Goal: Transaction & Acquisition: Purchase product/service

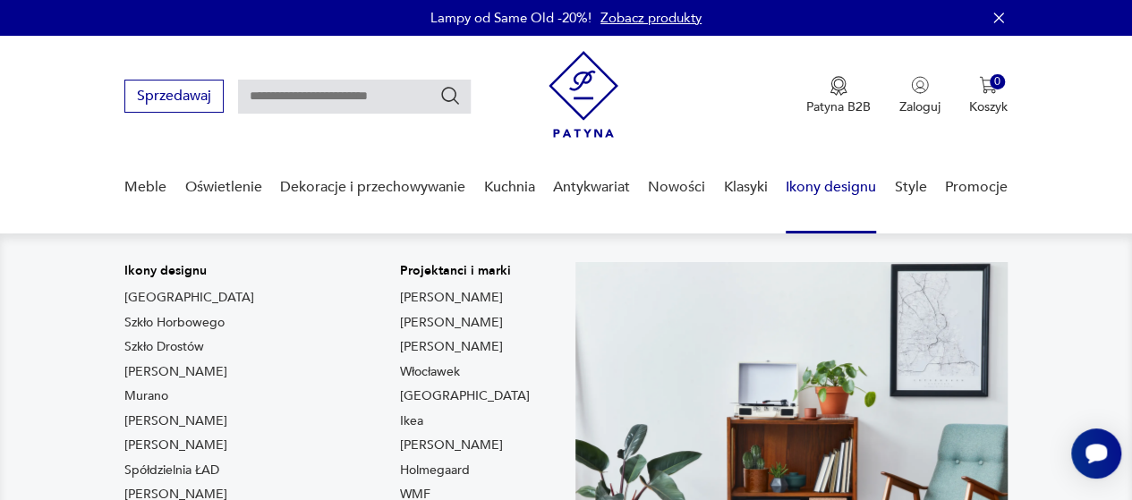
click at [819, 178] on link "Ikony designu" at bounding box center [831, 187] width 90 height 69
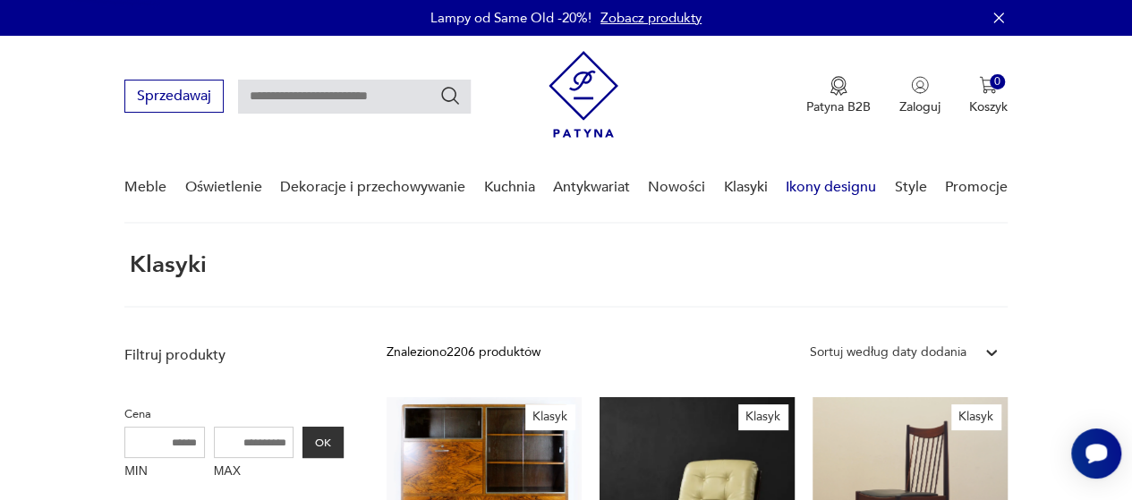
click at [821, 183] on link "Ikony designu" at bounding box center [831, 187] width 90 height 69
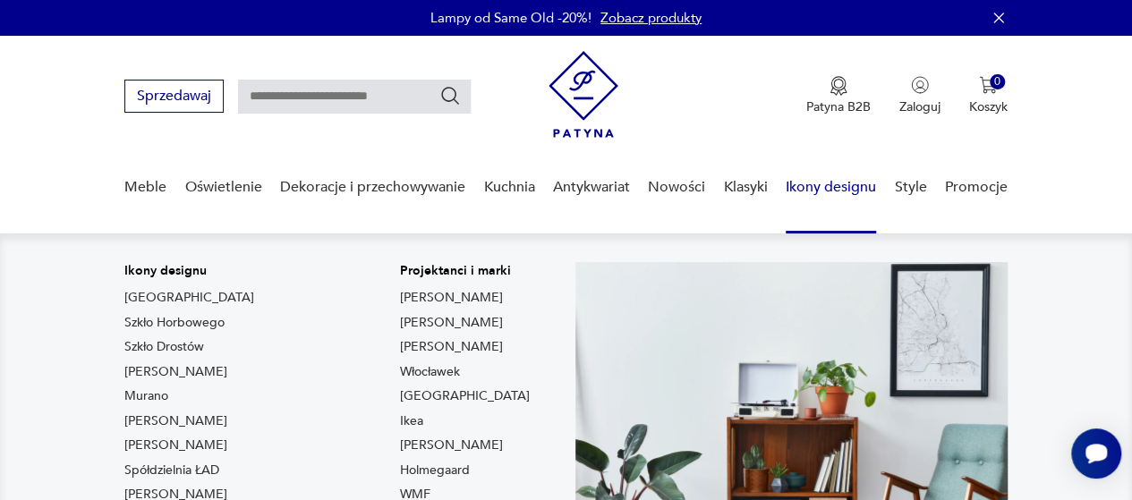
click at [827, 189] on link "Ikony designu" at bounding box center [831, 187] width 90 height 69
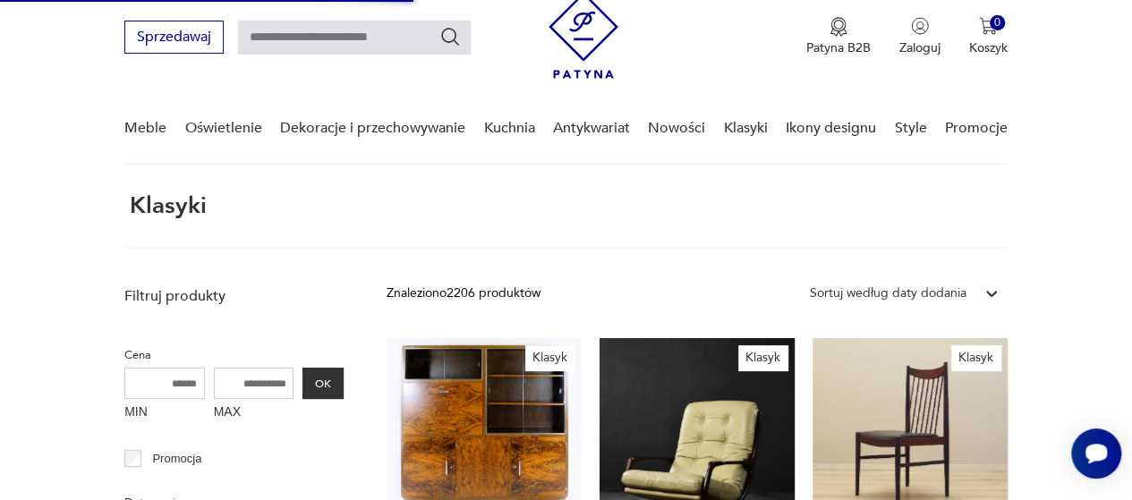
scroll to position [39, 0]
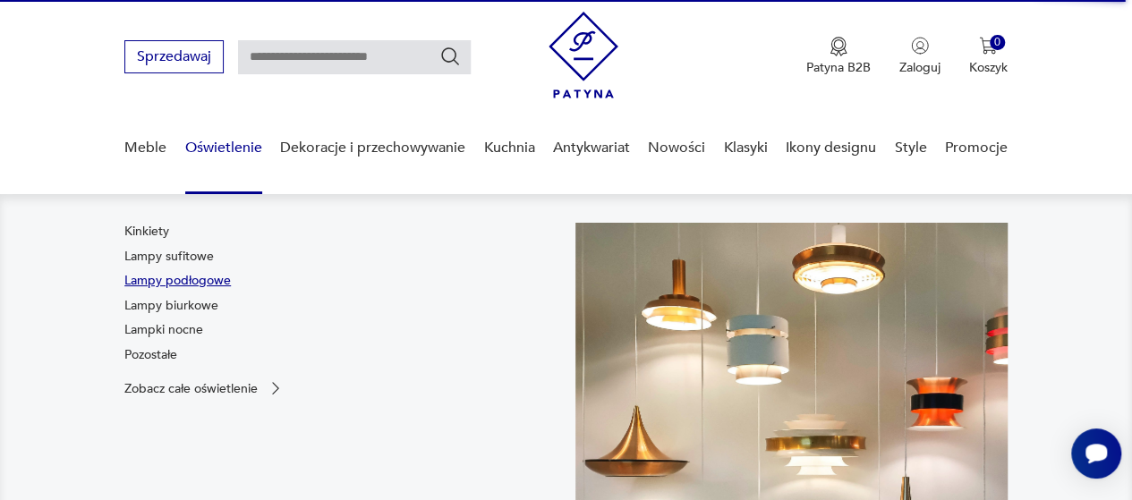
click at [191, 282] on link "Lampy podłogowe" at bounding box center [177, 281] width 106 height 18
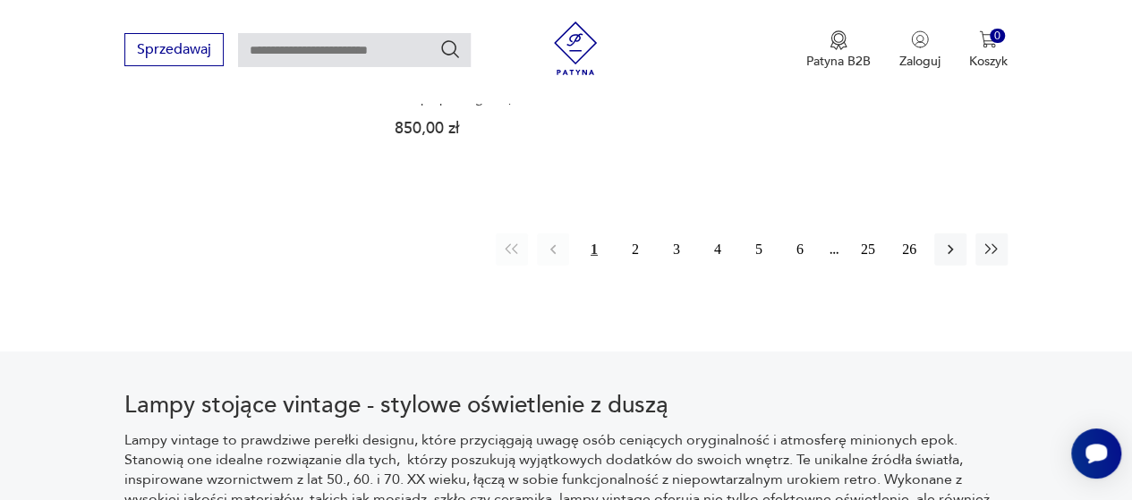
scroll to position [2722, 0]
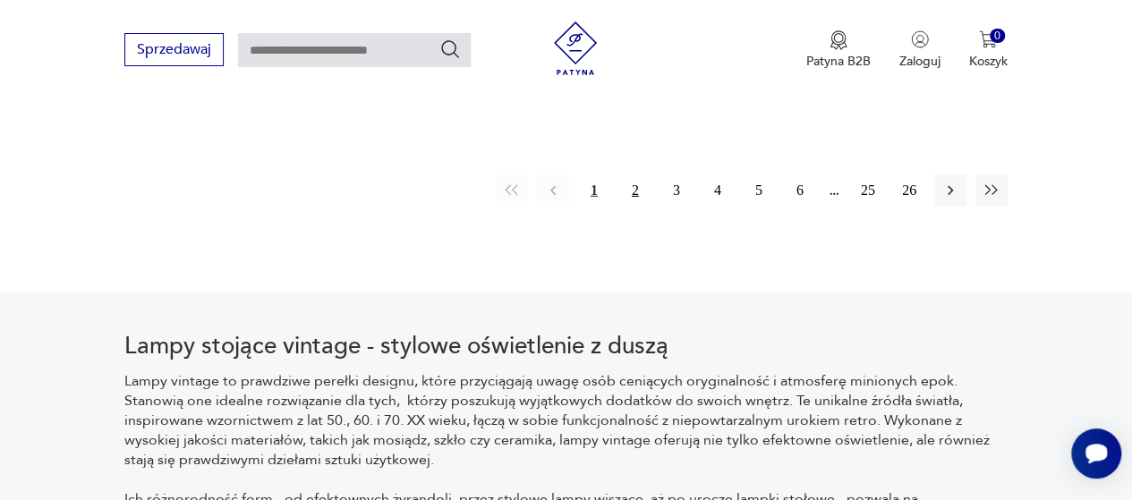
click at [630, 197] on button "2" at bounding box center [635, 190] width 32 height 32
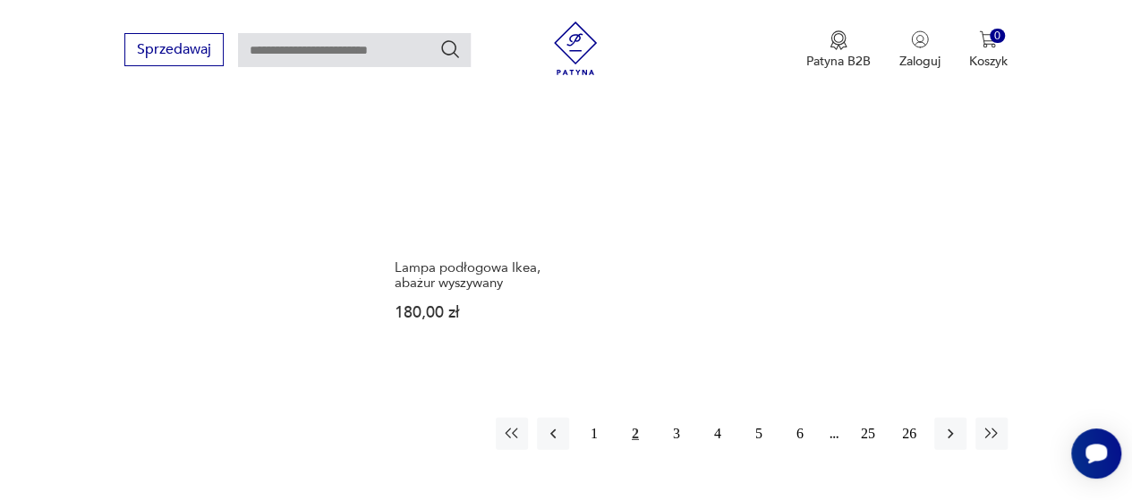
scroll to position [2538, 0]
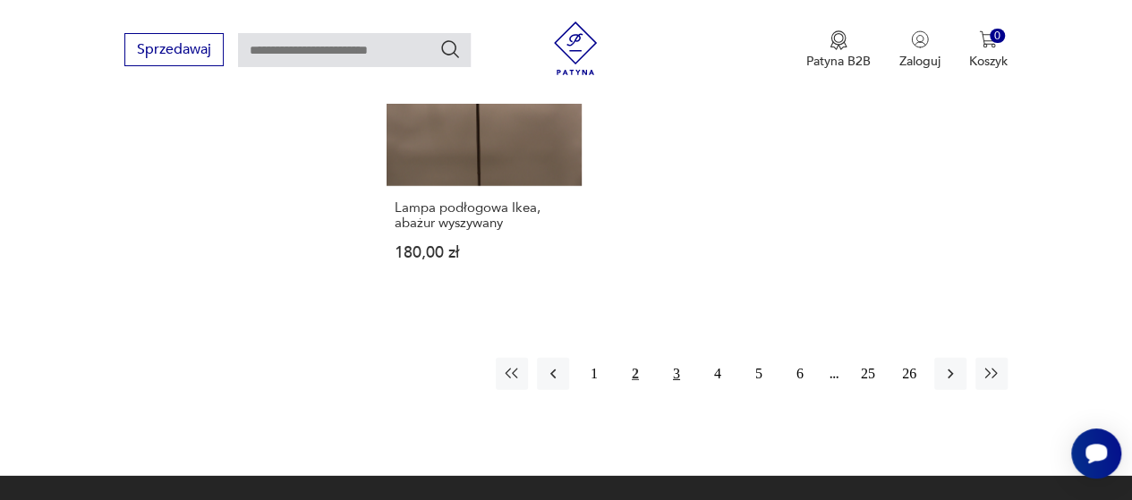
click at [669, 376] on button "3" at bounding box center [676, 374] width 32 height 32
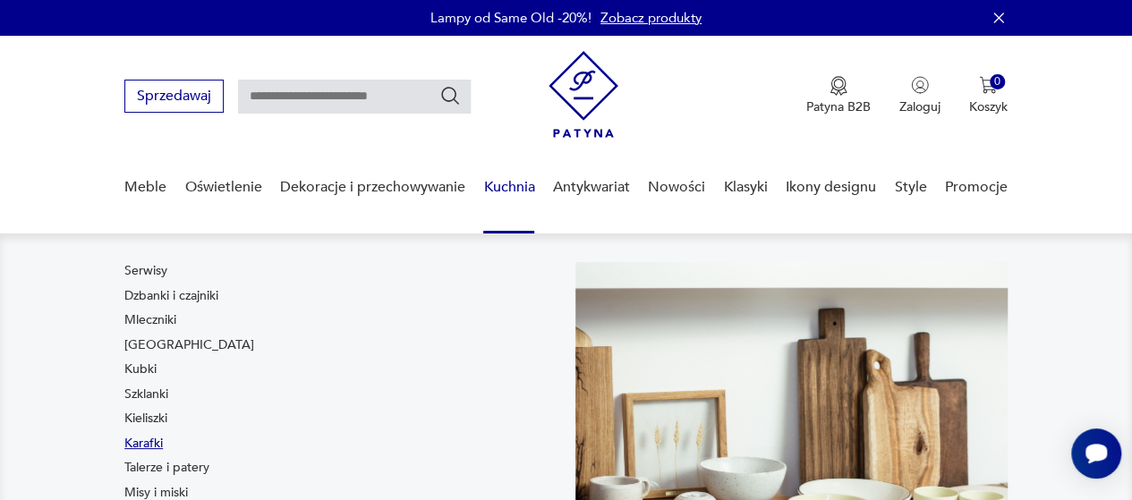
click at [140, 441] on link "Karafki" at bounding box center [143, 444] width 38 height 18
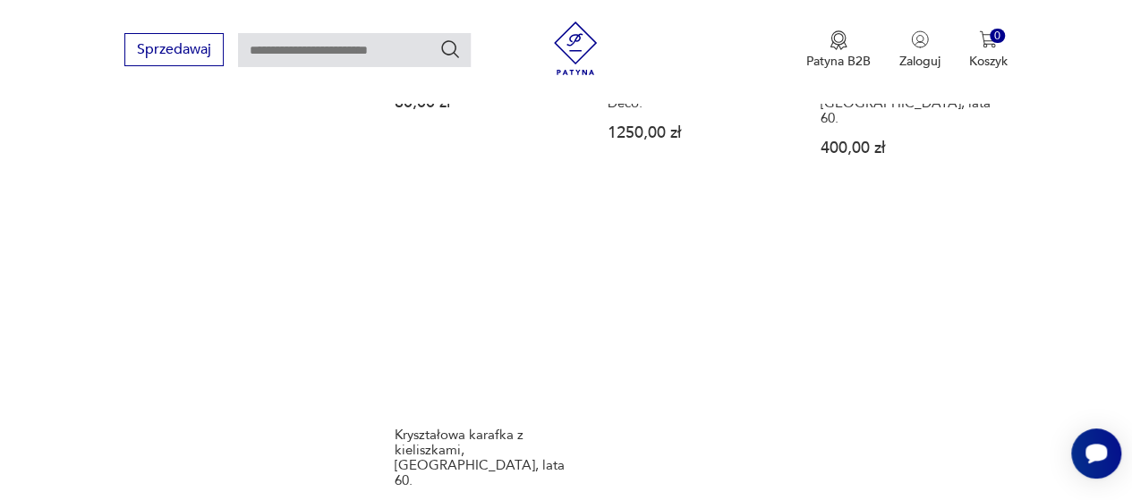
scroll to position [2370, 0]
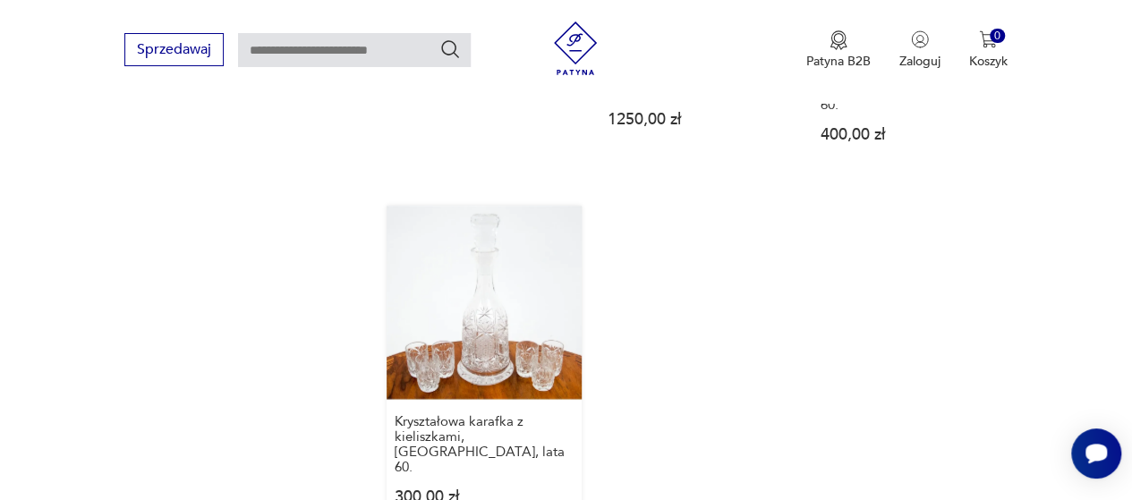
click at [495, 280] on link "Kryształowa karafka z kieliszkami, [GEOGRAPHIC_DATA], lata 60. 300,00 zł" at bounding box center [484, 373] width 195 height 335
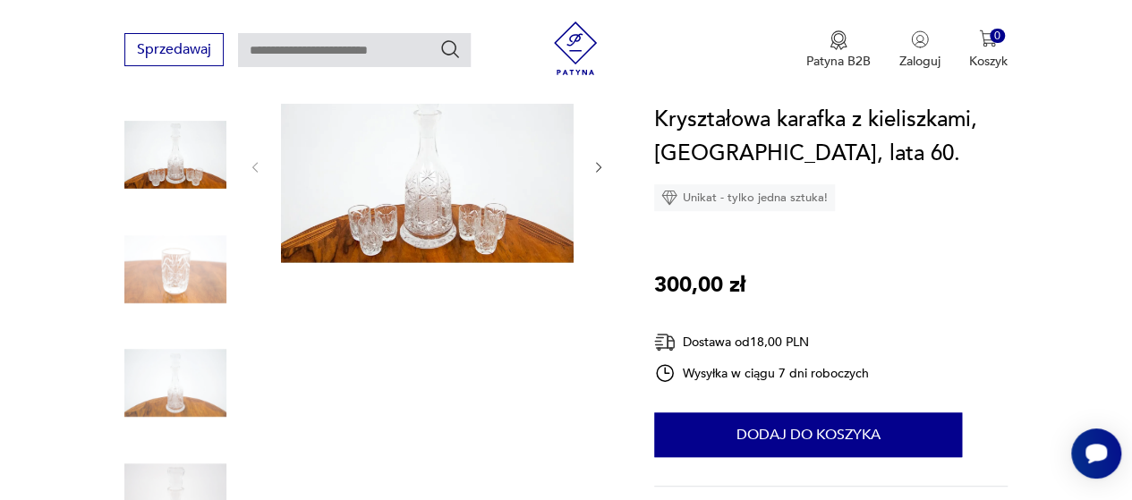
scroll to position [232, 0]
